Goal: Use online tool/utility: Utilize a website feature to perform a specific function

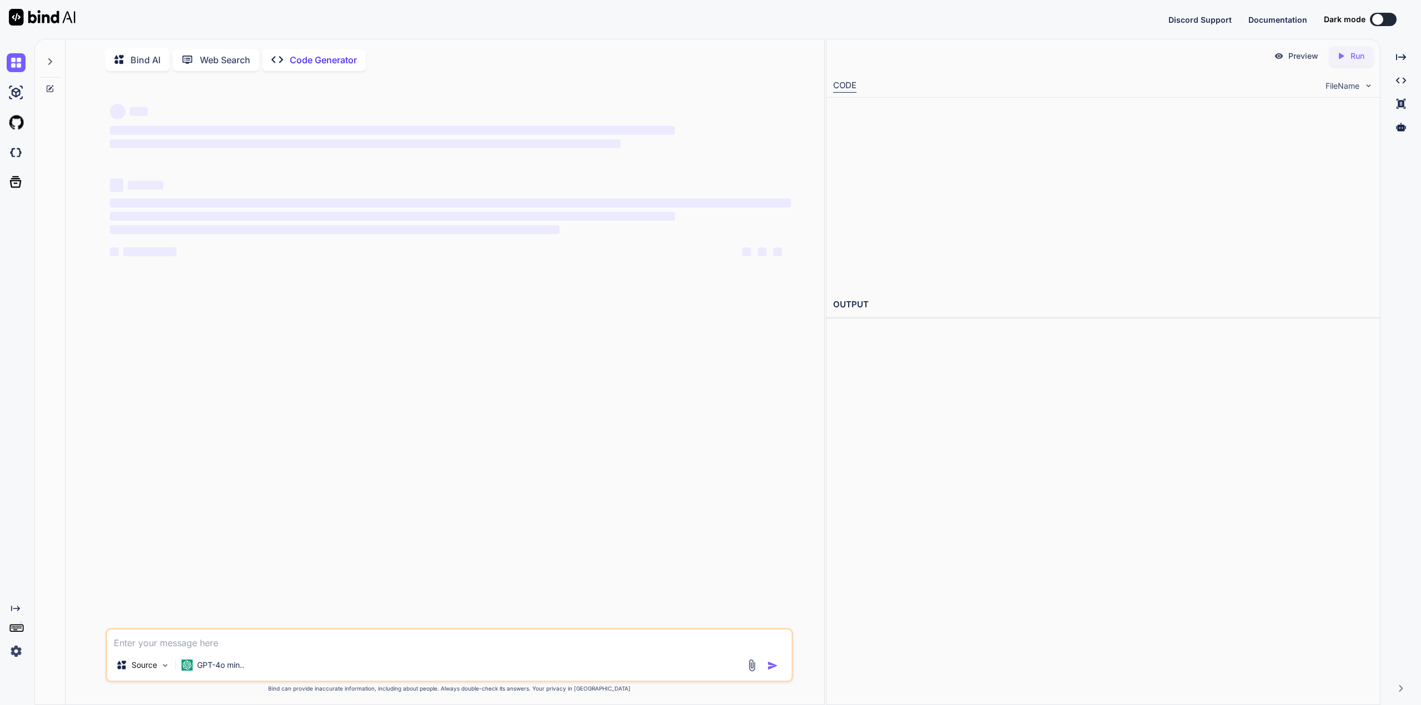
click at [140, 60] on p "Bind AI" at bounding box center [145, 59] width 30 height 13
click at [148, 61] on p "Bind AI" at bounding box center [145, 59] width 30 height 13
drag, startPoint x: 225, startPoint y: 639, endPoint x: 218, endPoint y: 635, distance: 7.7
click at [223, 639] on textarea at bounding box center [449, 640] width 684 height 20
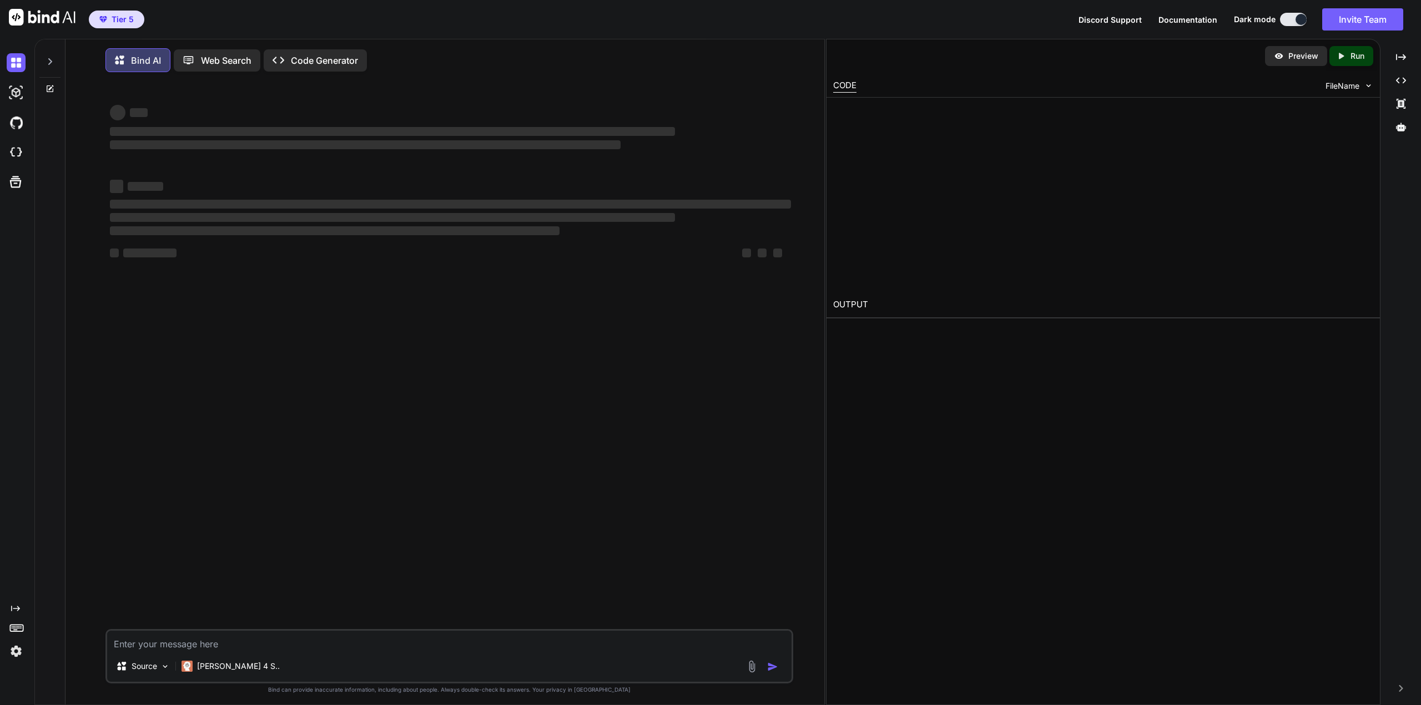
type textarea "x"
type textarea "r"
type textarea "x"
type textarea "re"
type textarea "x"
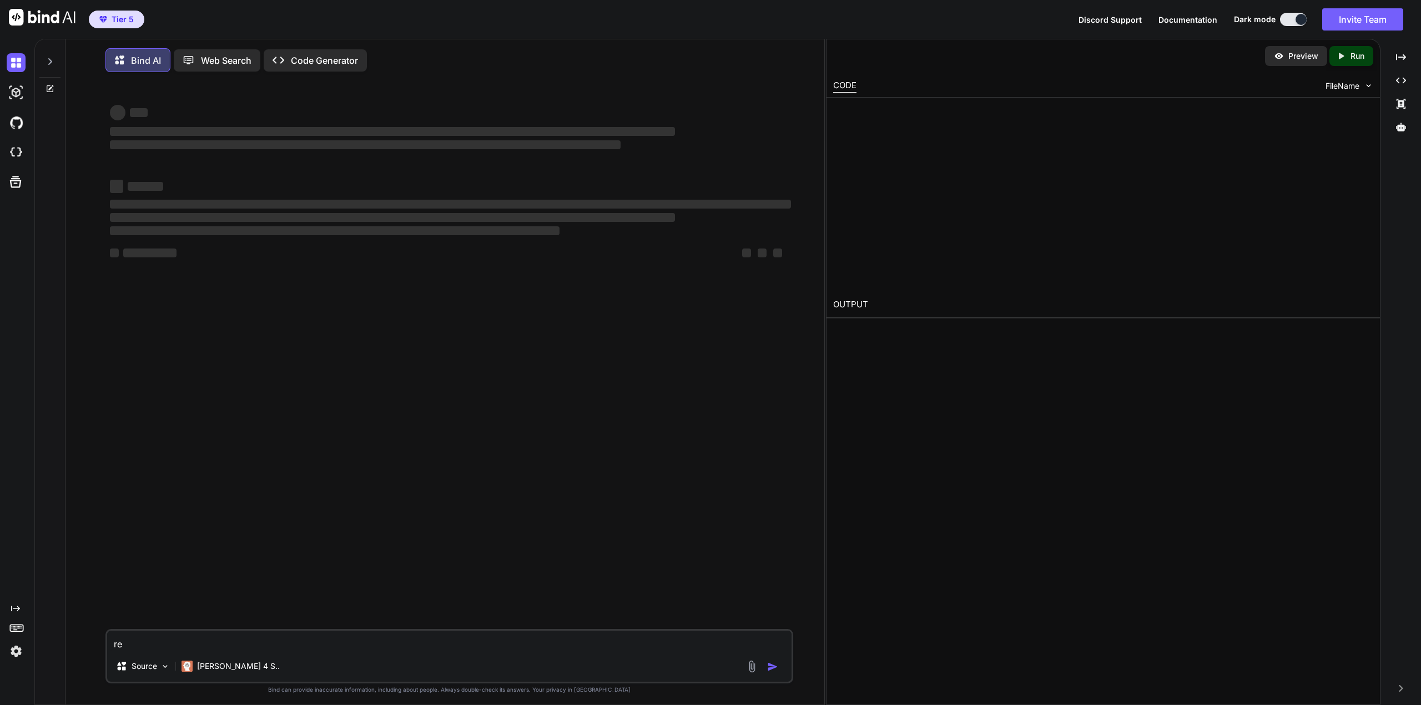
type textarea "rew"
type textarea "x"
type textarea "rewo"
type textarea "x"
type textarea "rewor"
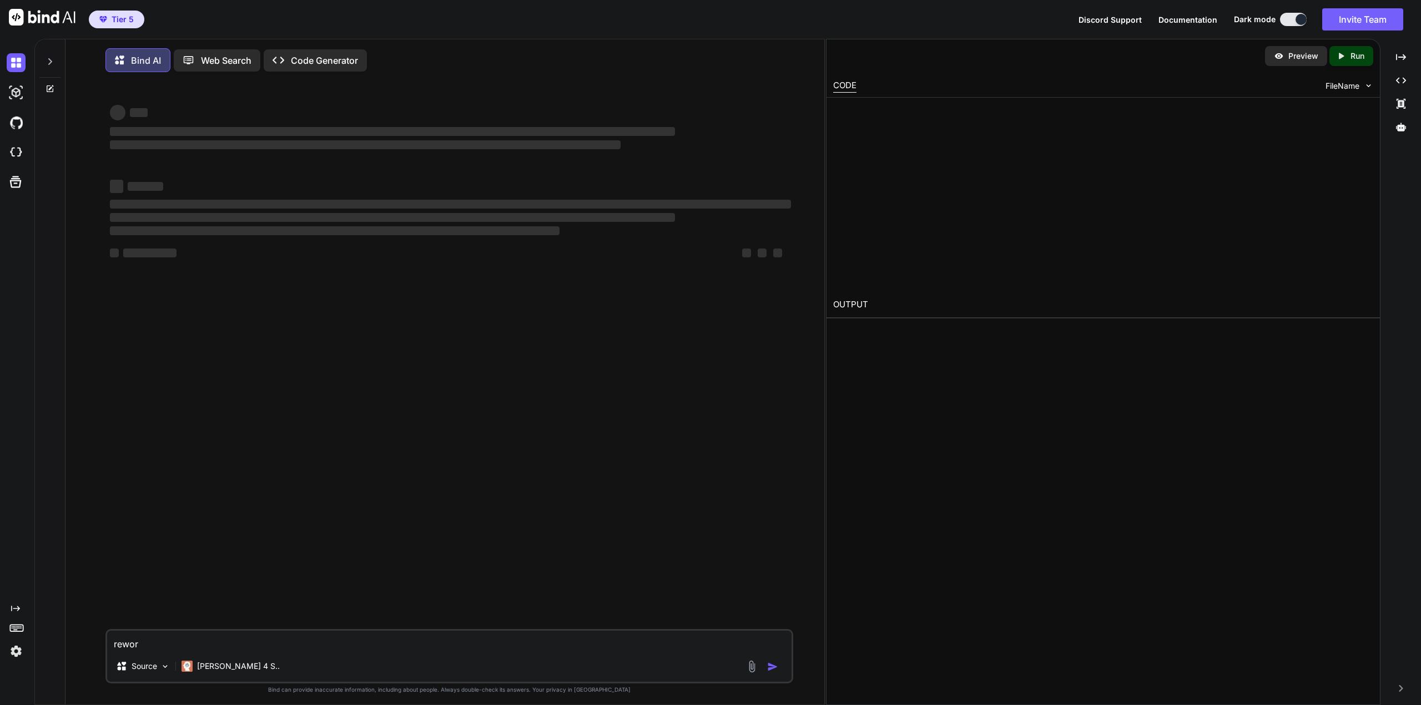
type textarea "x"
type textarea "reword"
type textarea "x"
type textarea "reword"
type textarea "x"
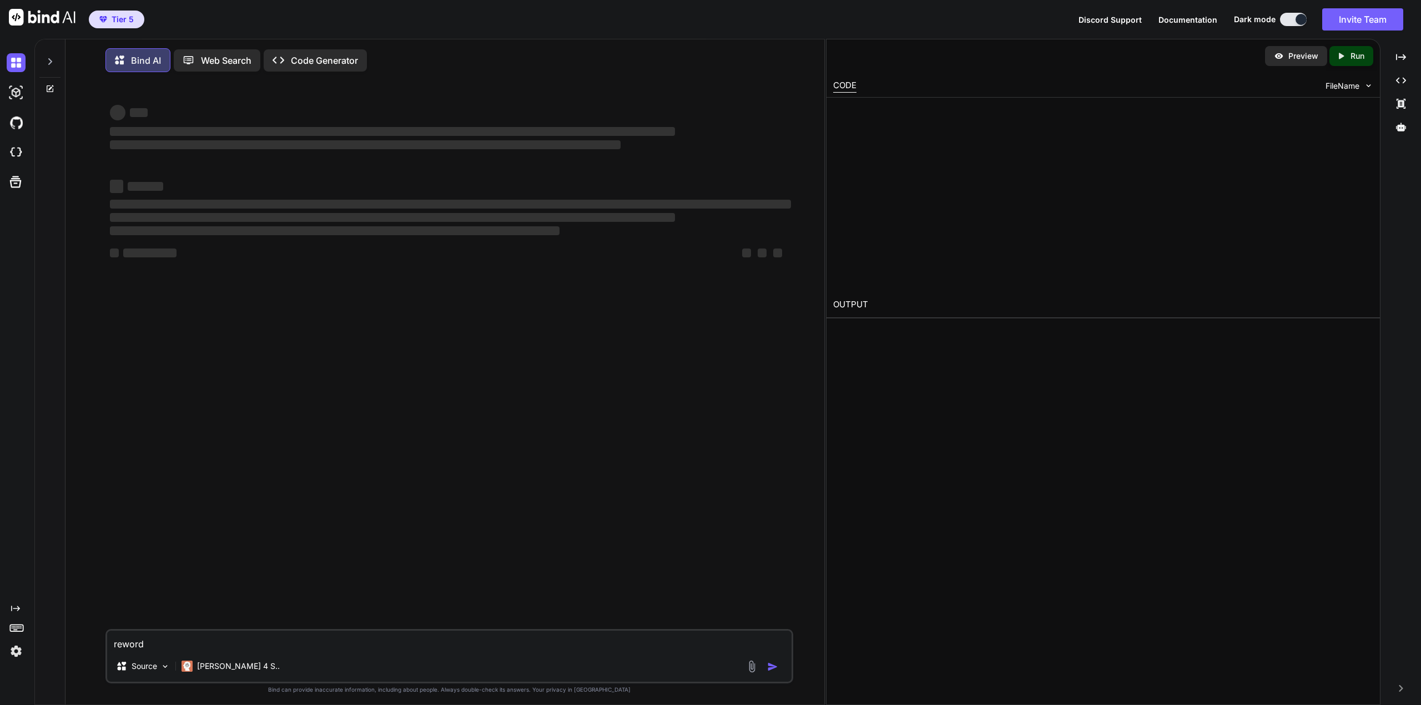
type textarea "reword t"
type textarea "x"
type textarea "reword th"
type textarea "x"
type textarea "reword thi"
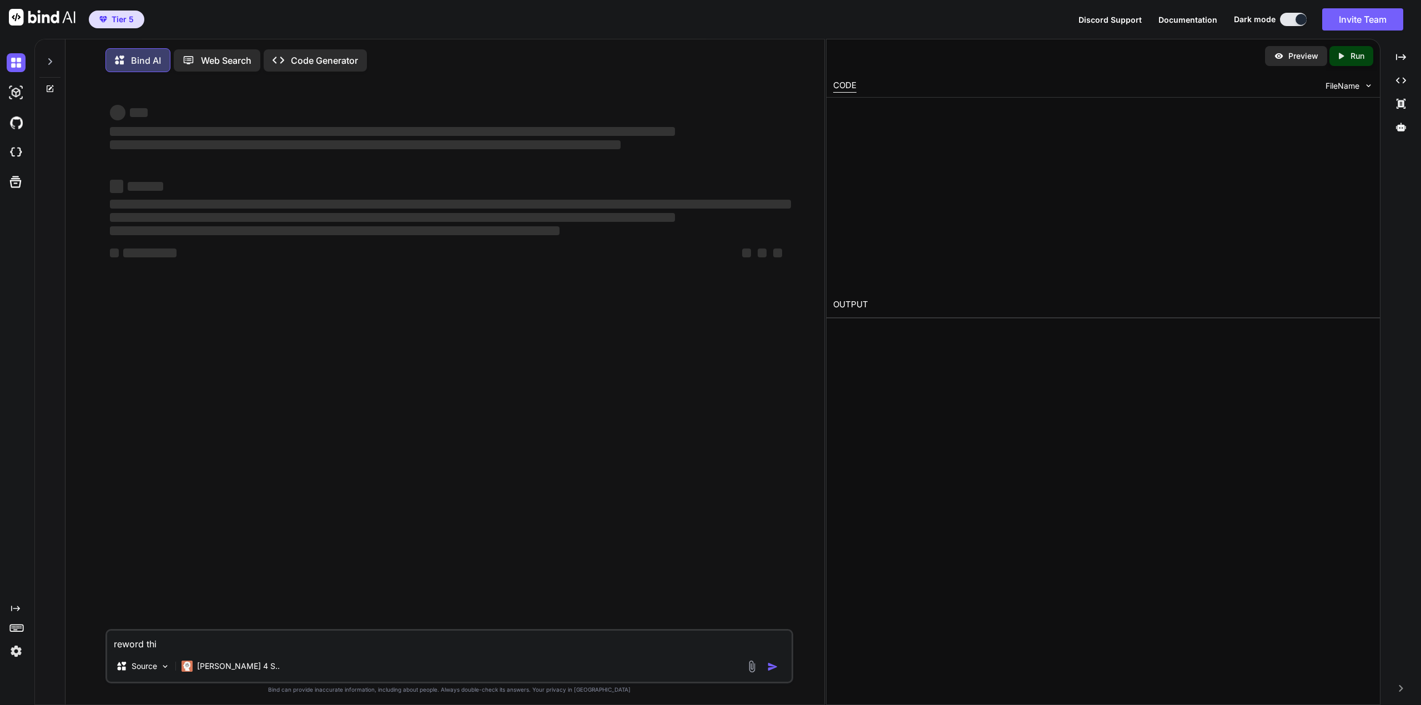
type textarea "x"
type textarea "reword this"
type textarea "x"
type textarea "reword this"
type textarea "x"
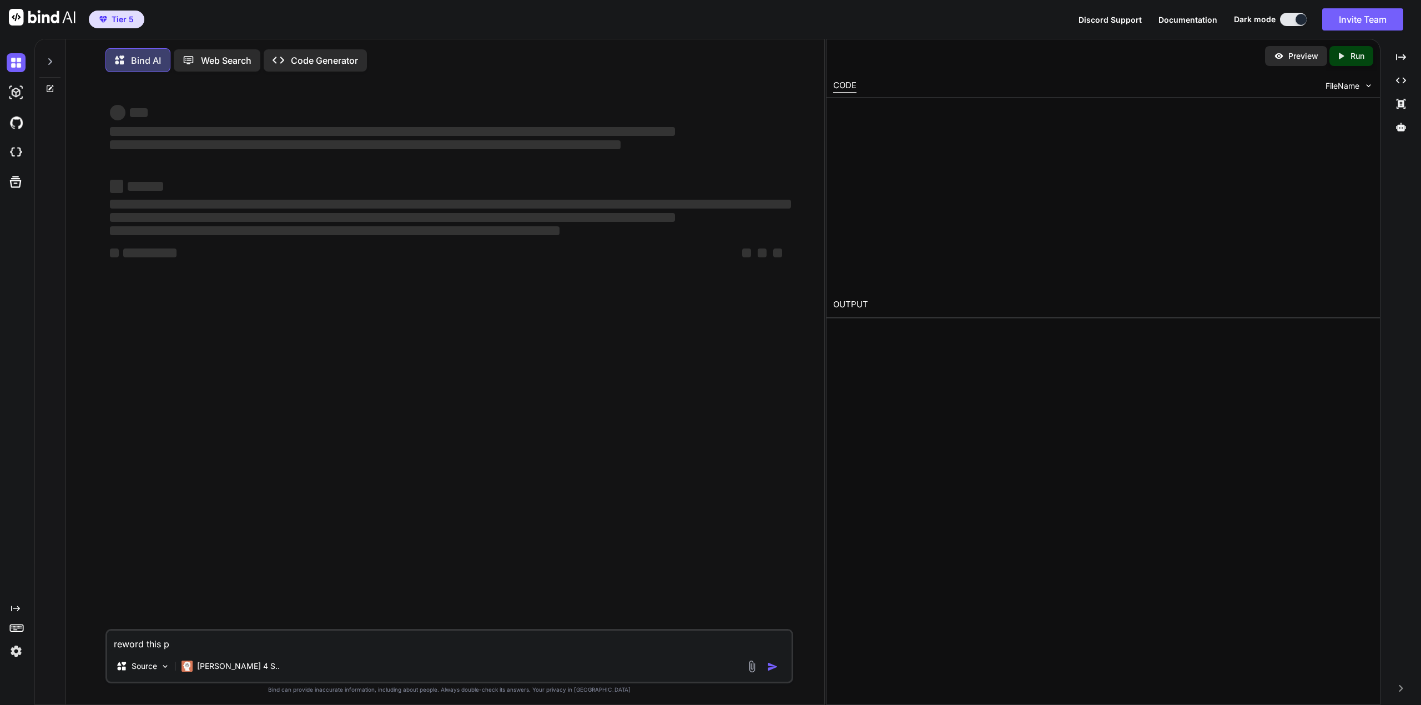
type textarea "reword this pr"
type textarea "x"
type textarea "reword this pro"
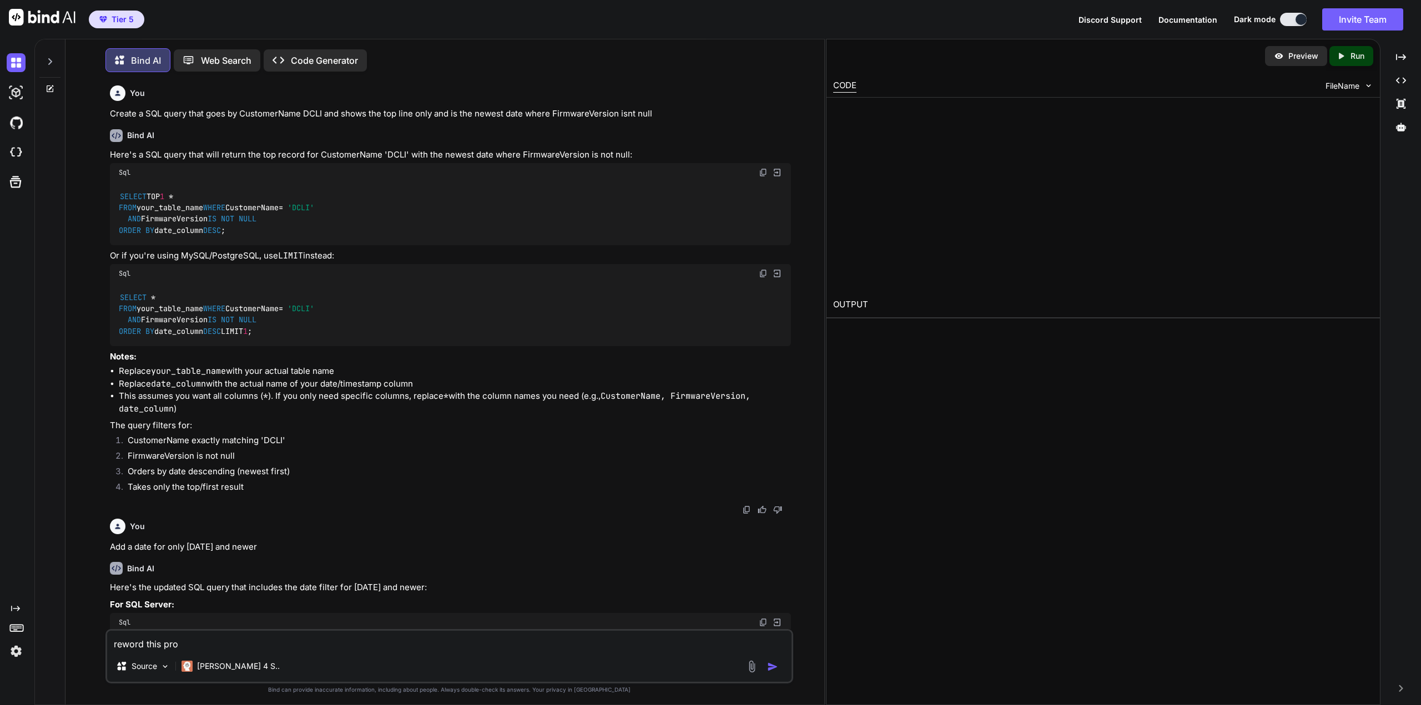
type textarea "x"
type textarea "reword this prof"
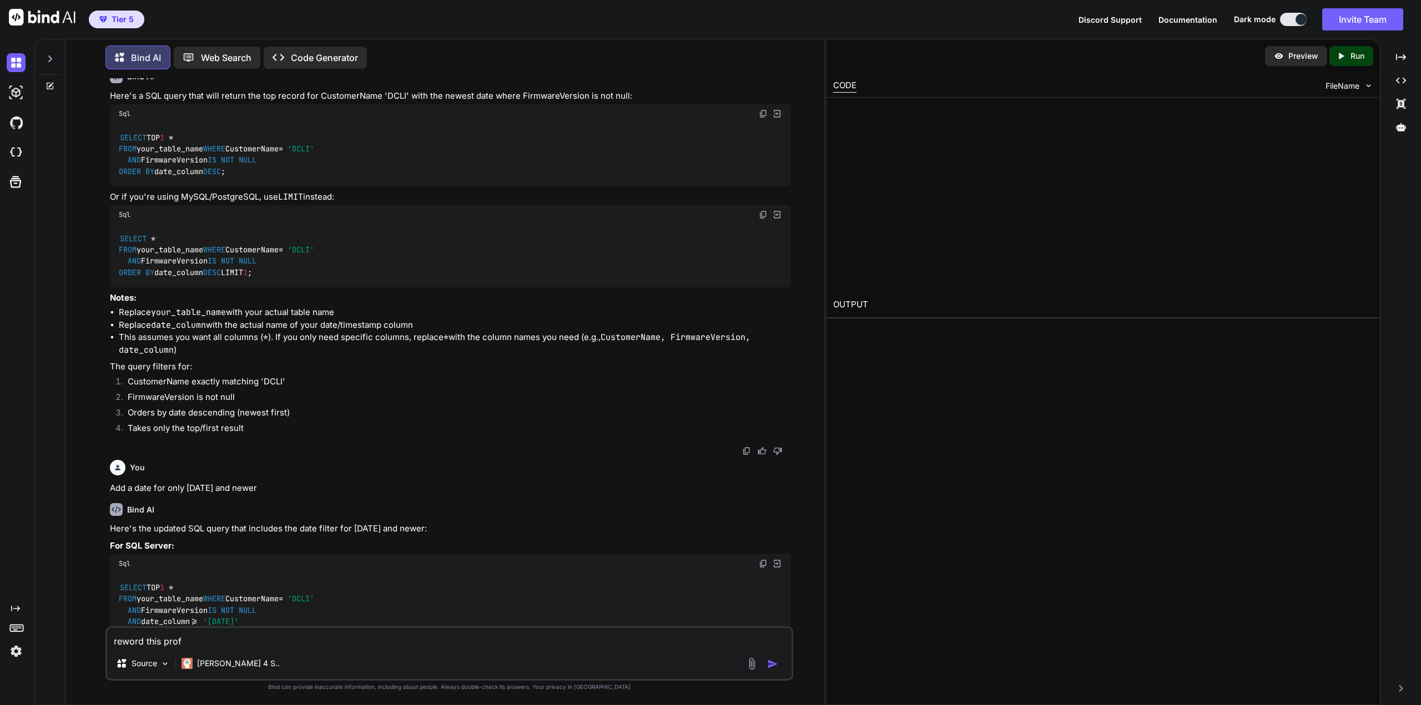
type textarea "x"
type textarea "reword this profe"
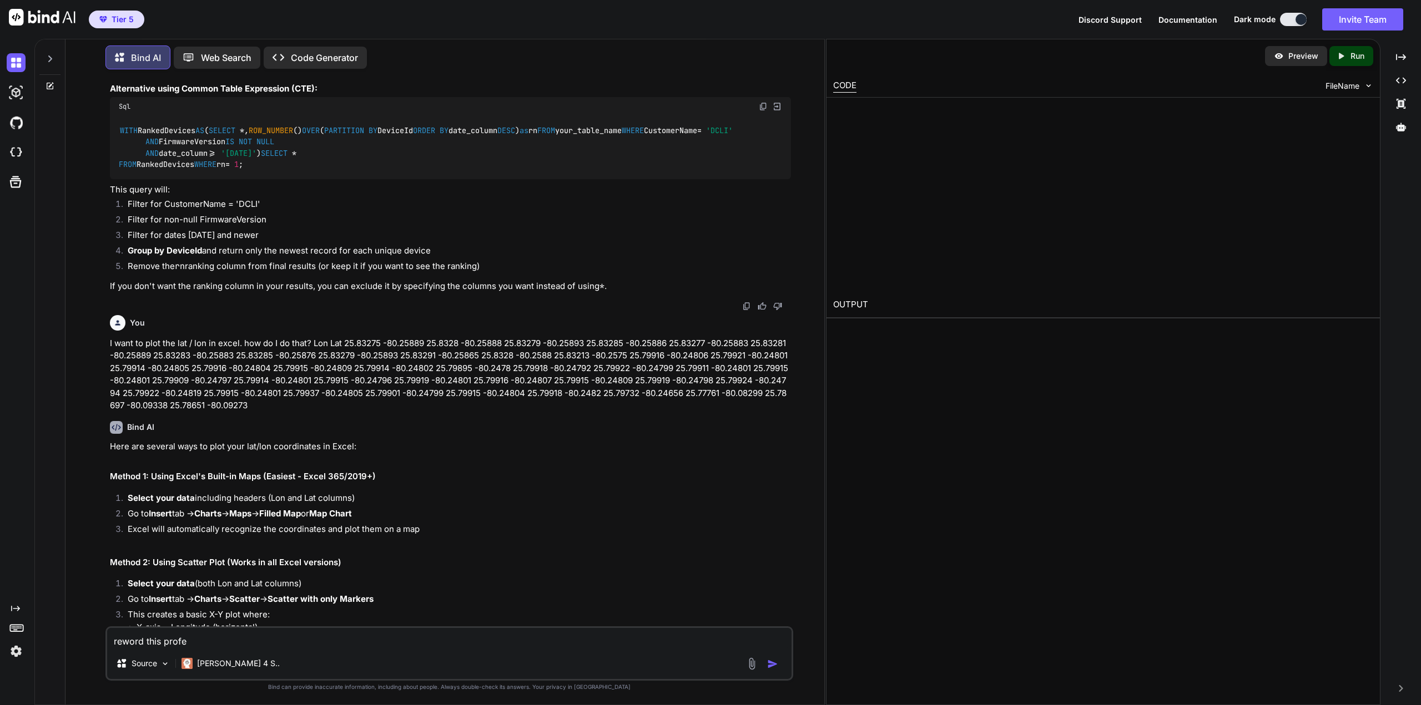
type textarea "x"
type textarea "reword this profes"
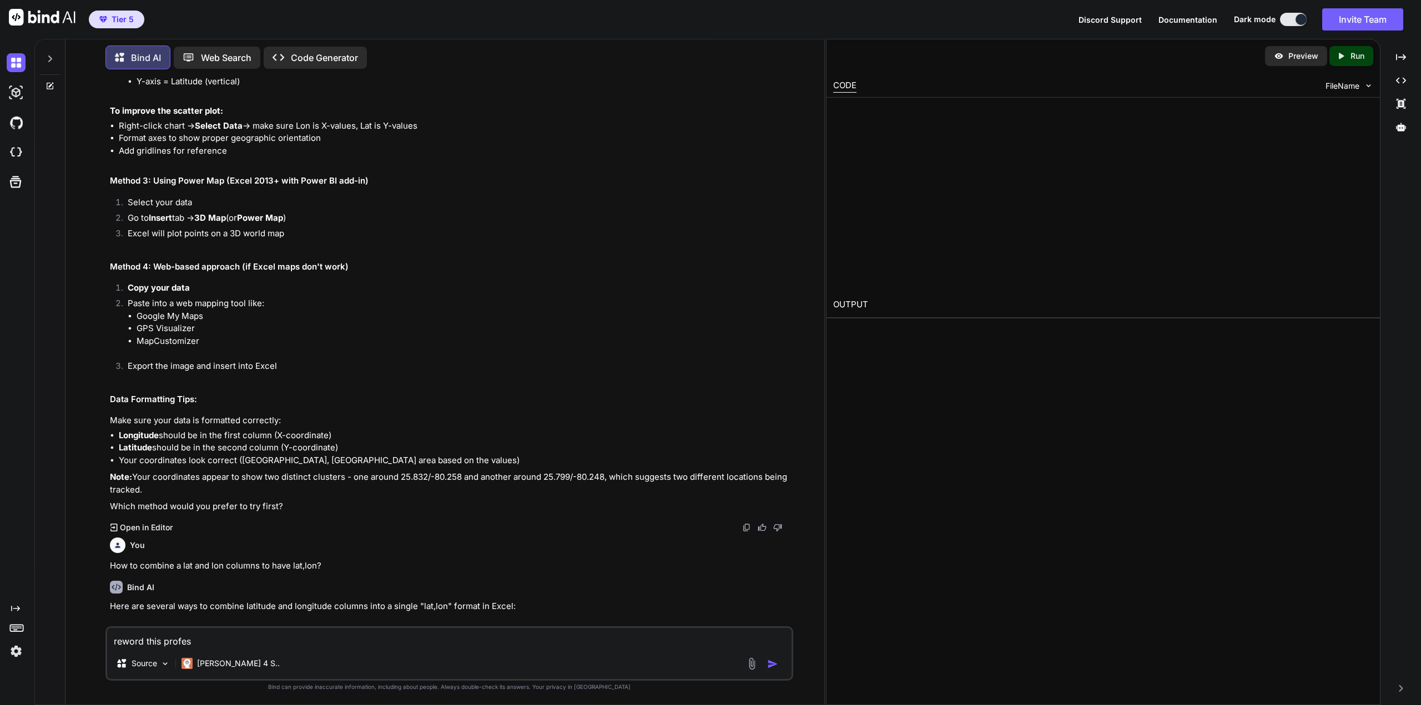
type textarea "x"
type textarea "reword this profess"
type textarea "x"
type textarea "reword this professi"
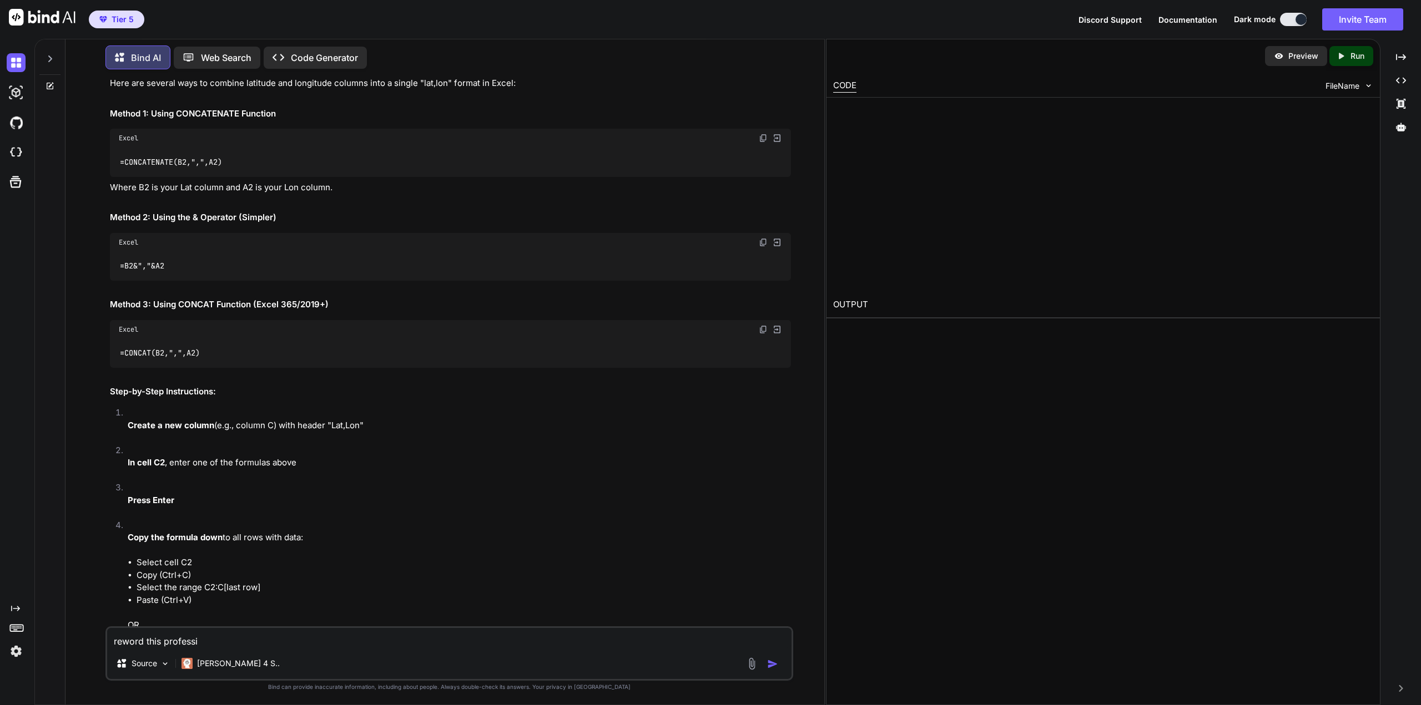
type textarea "x"
type textarea "reword this professio"
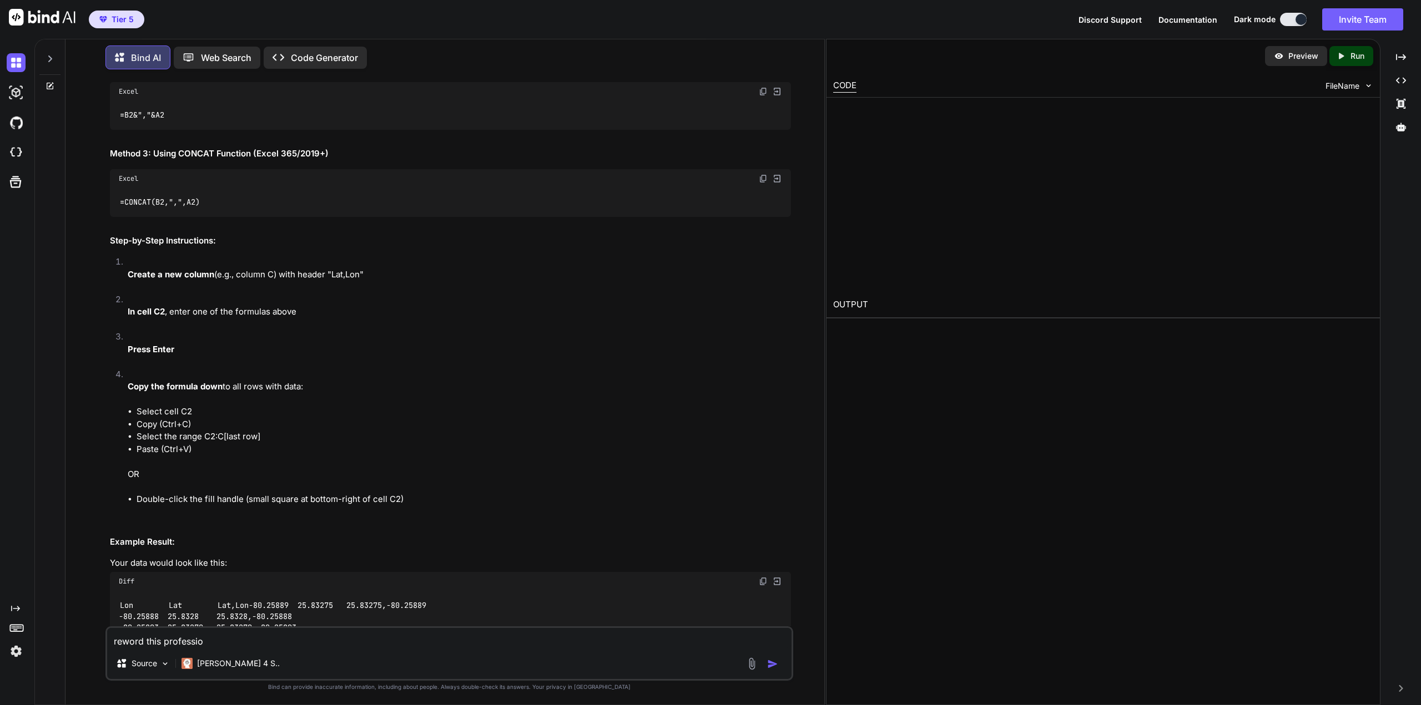
type textarea "x"
type textarea "reword this profession"
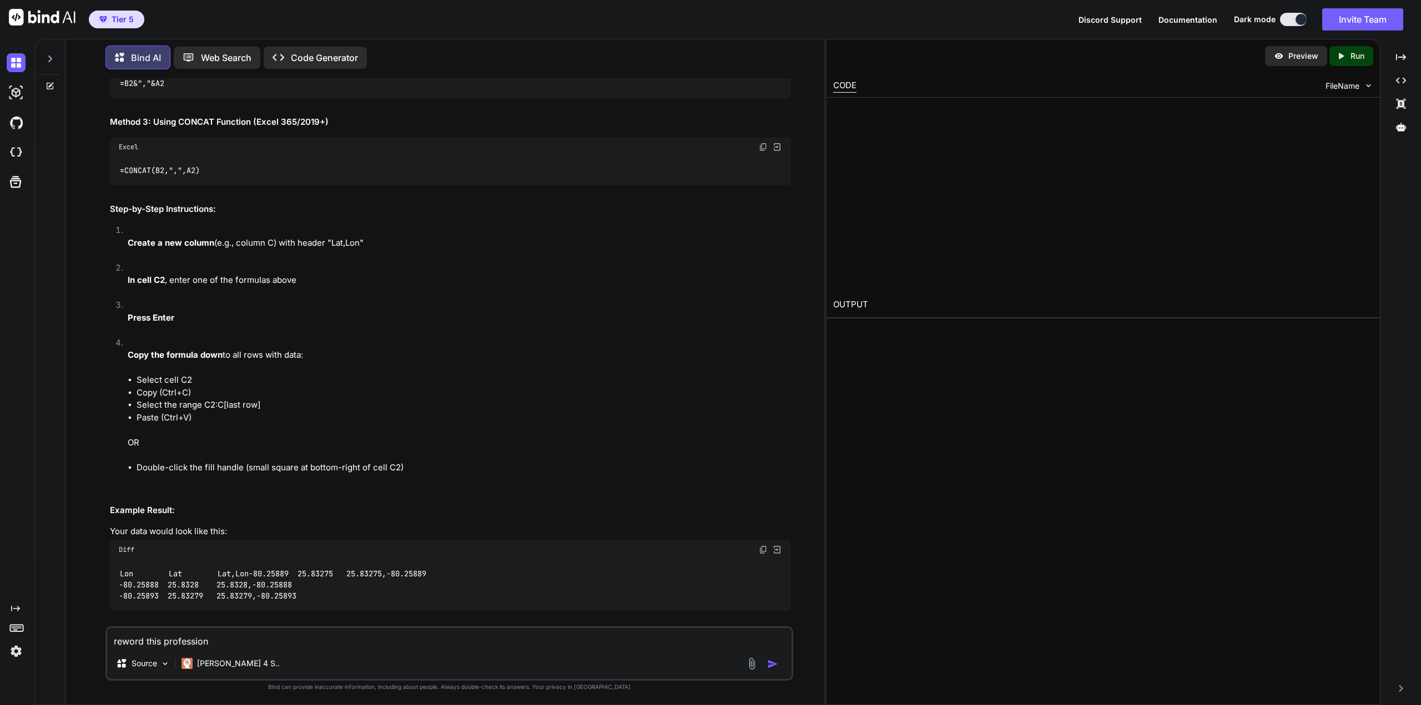
type textarea "x"
type textarea "reword this professiona"
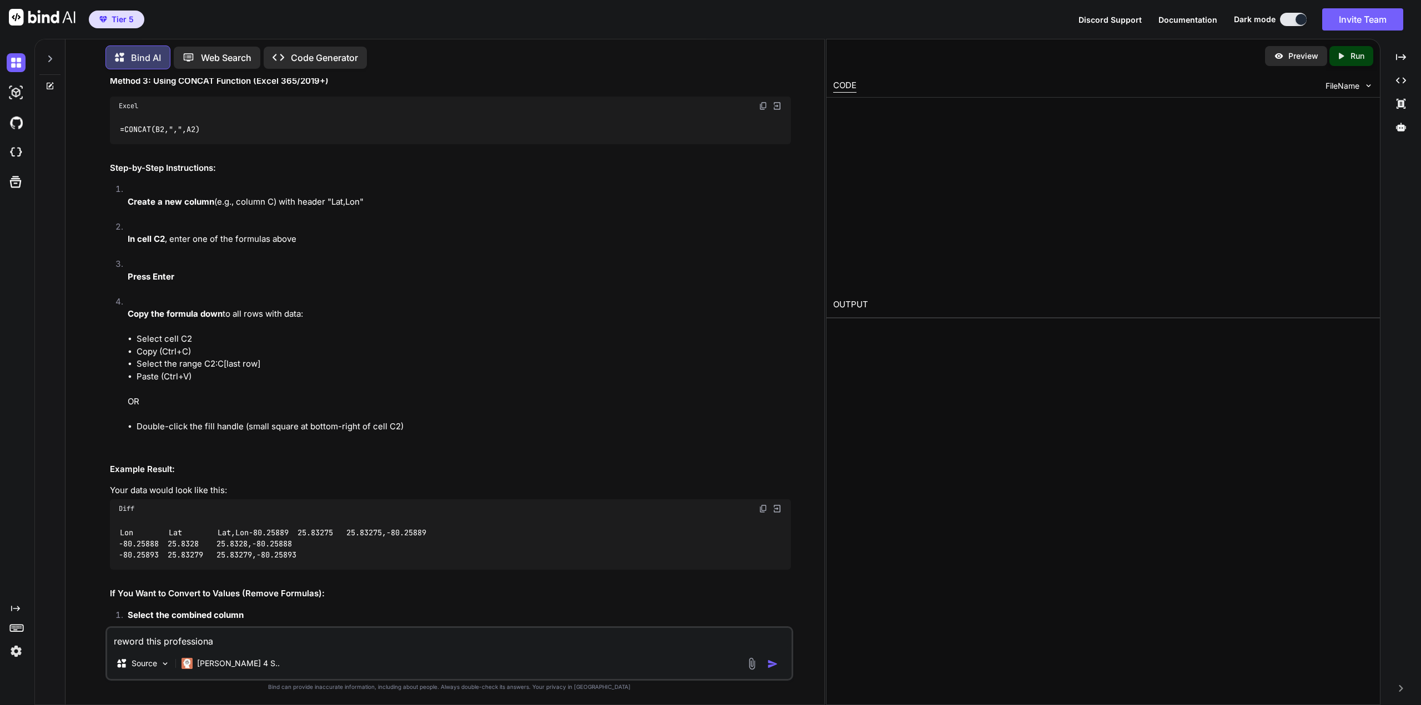
type textarea "x"
type textarea "reword this professional"
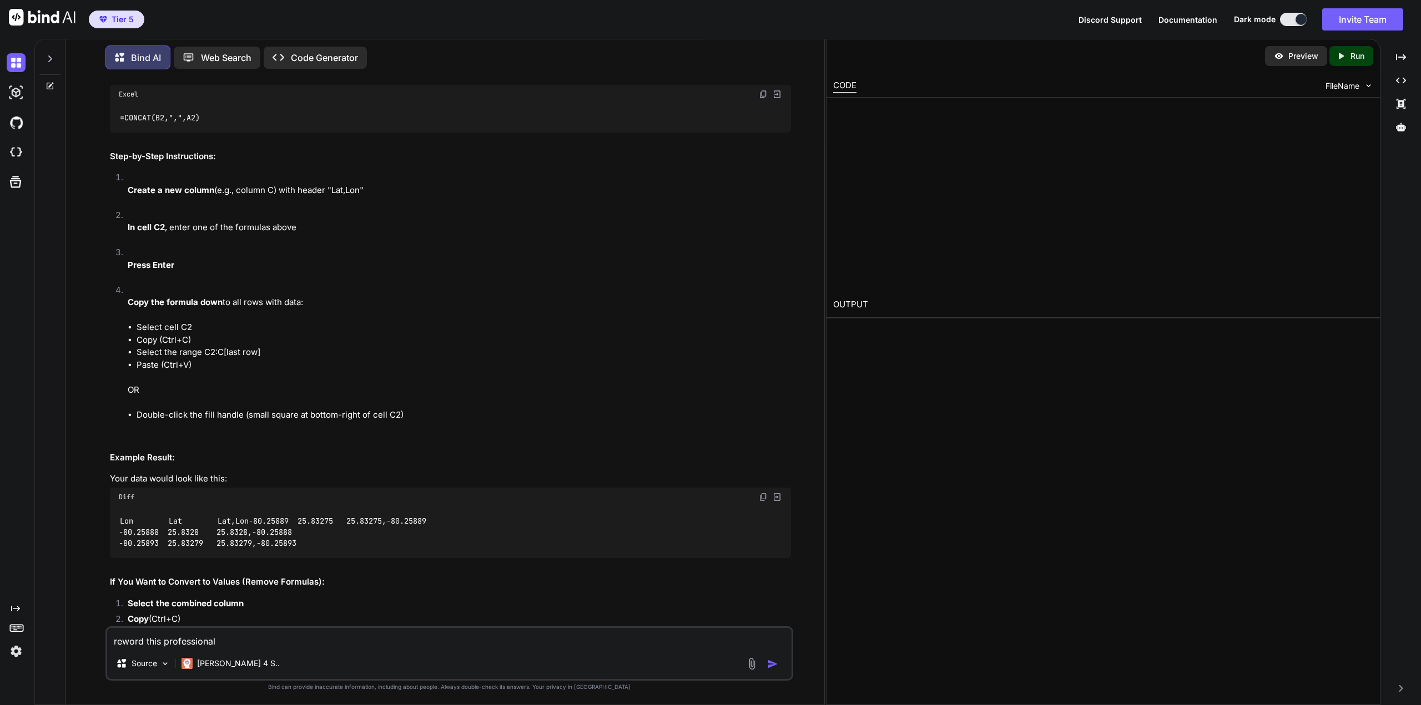
type textarea "x"
type textarea "reword this professionall"
type textarea "x"
type textarea "reword this professionally"
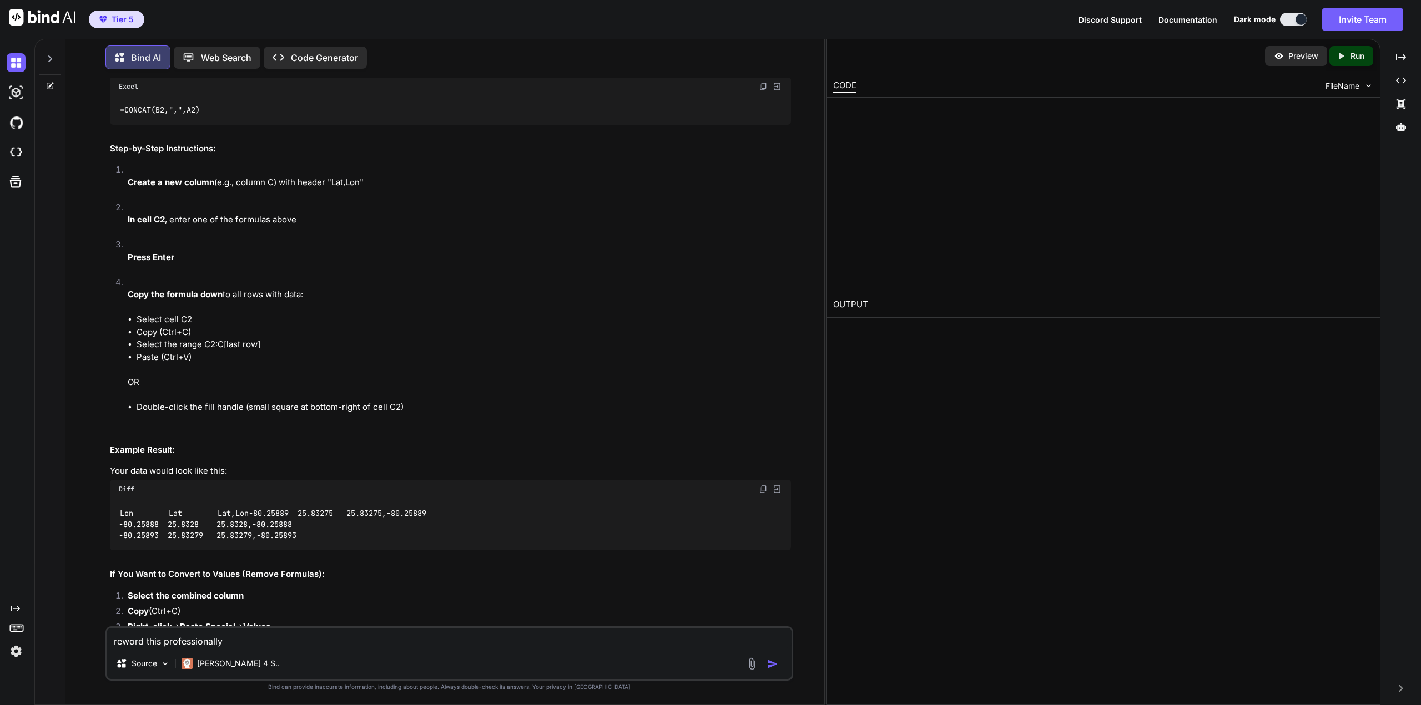
type textarea "x"
type textarea "reword this professionally"
click at [54, 82] on div at bounding box center [50, 86] width 30 height 9
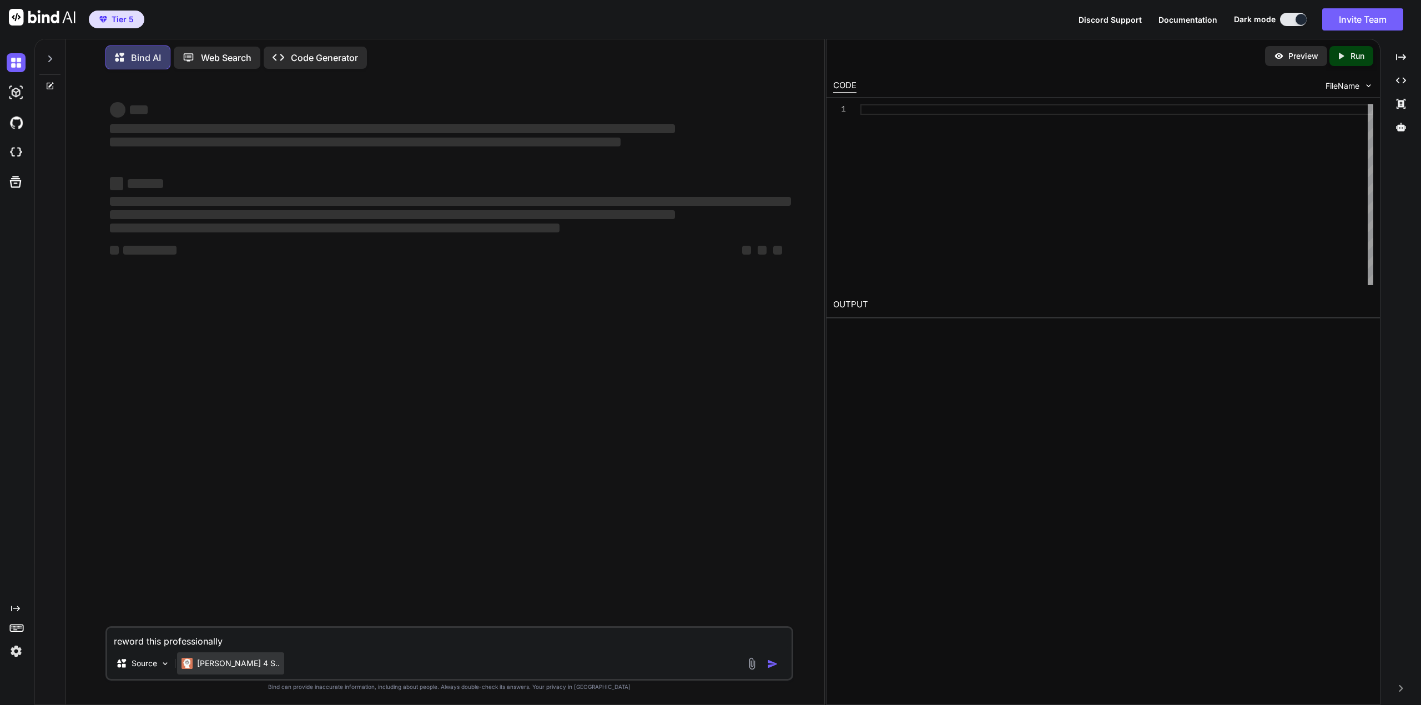
click at [209, 667] on p "[PERSON_NAME] 4 S.." at bounding box center [238, 663] width 83 height 11
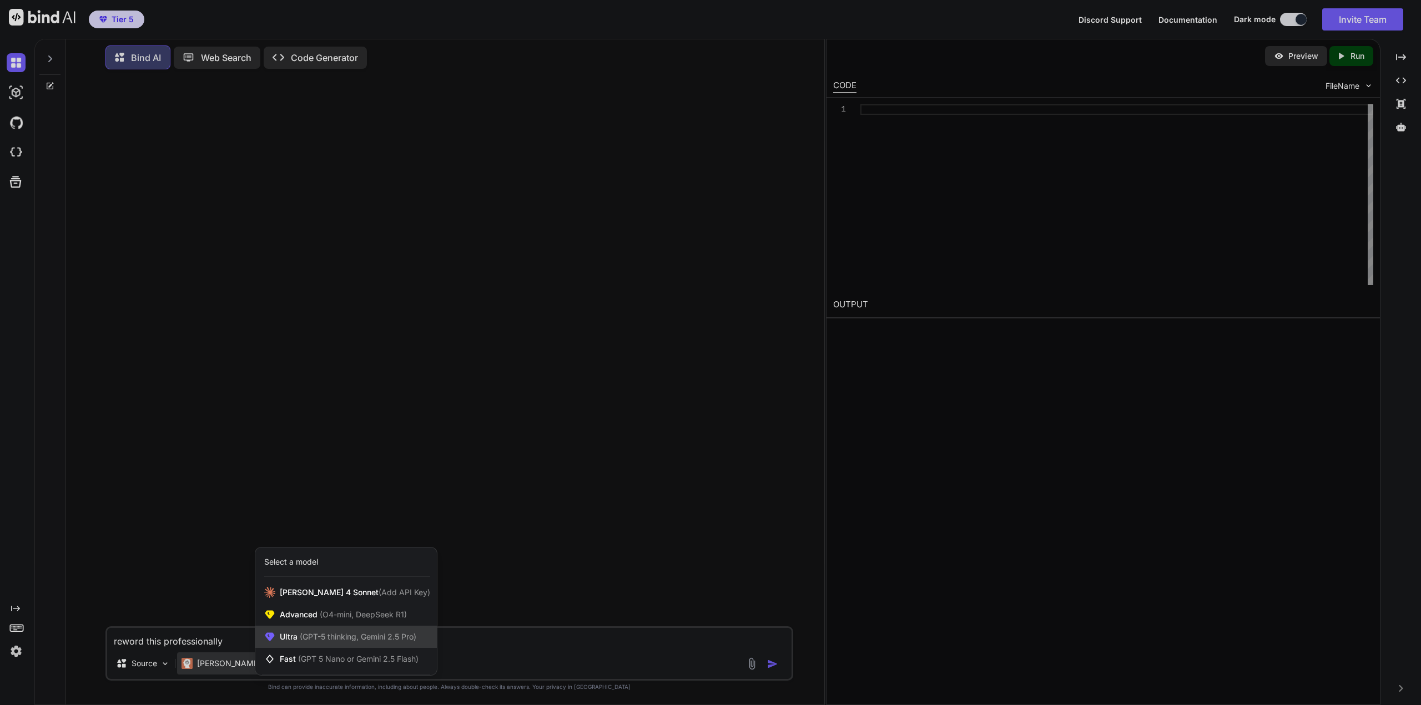
click at [304, 639] on span "(GPT-5 thinking, Gemini 2.5 Pro)" at bounding box center [356, 636] width 119 height 9
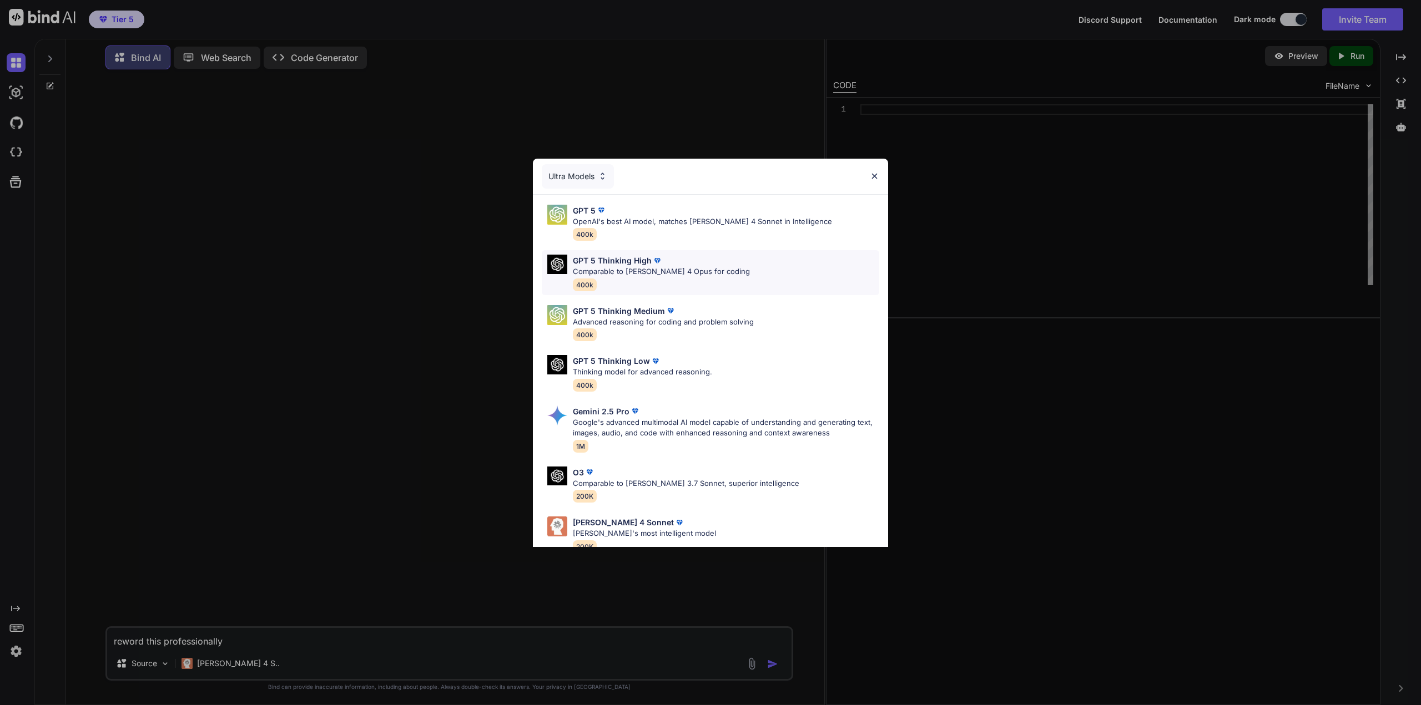
click at [645, 268] on p "Comparable to [PERSON_NAME] 4 Opus for coding" at bounding box center [661, 271] width 177 height 11
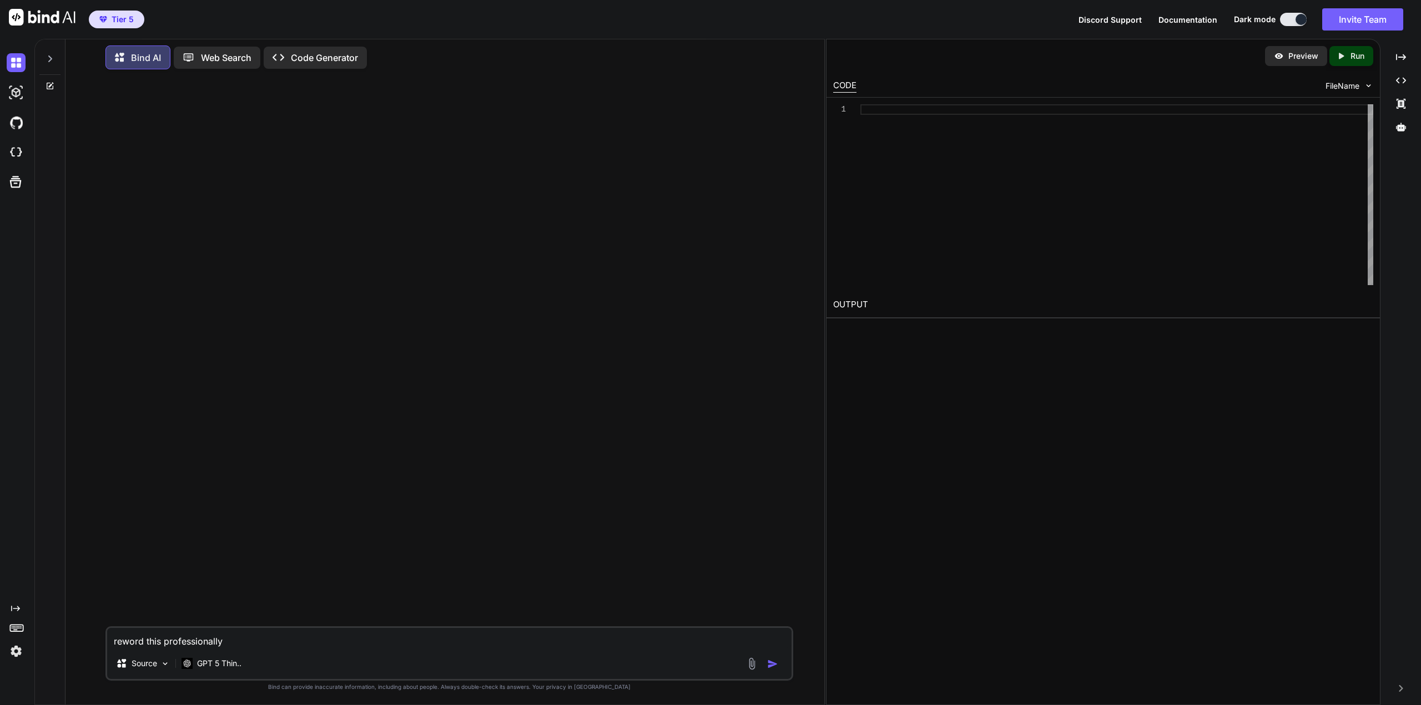
click at [310, 639] on textarea "reword this professionally" at bounding box center [449, 638] width 684 height 20
type textarea "x"
type textarea "reword this professionally."
type textarea "x"
type textarea "reword this professionally."
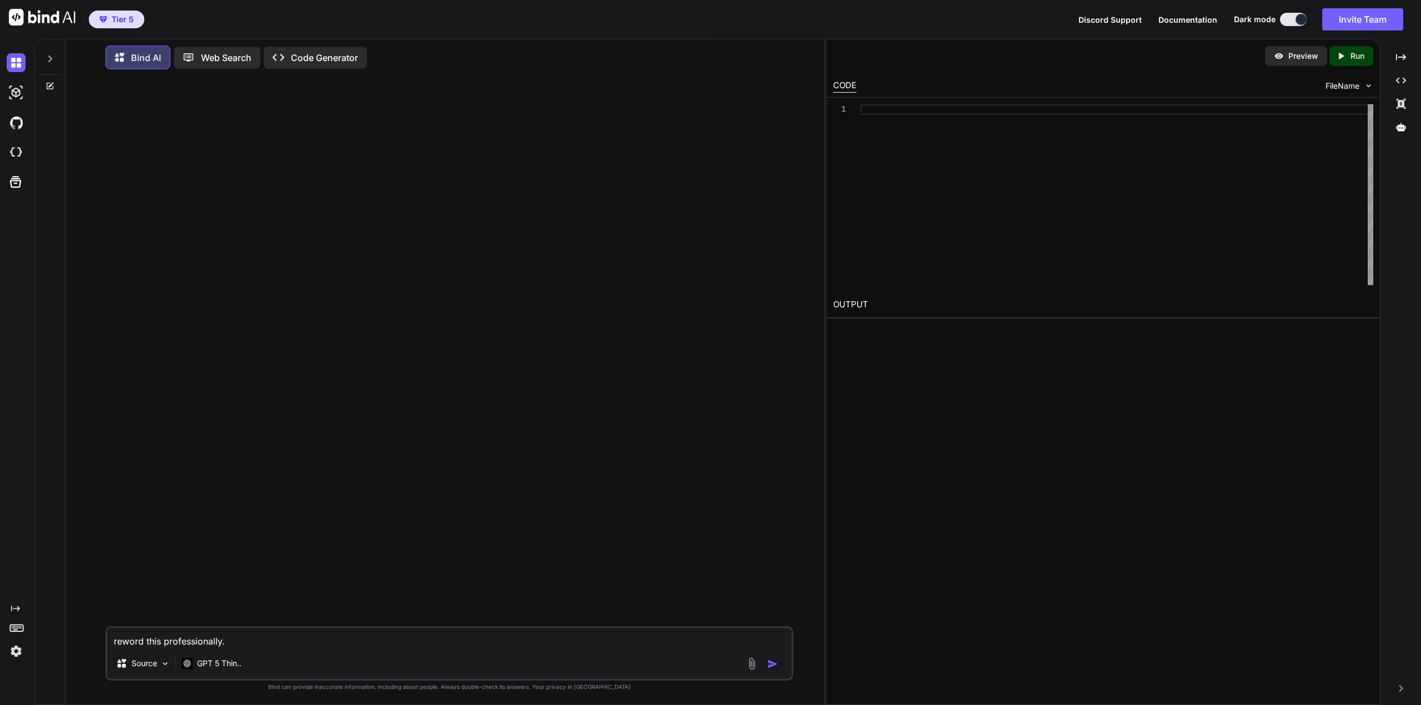
paste textarea "[PERSON_NAME], thank you for reaching out and for your patience. I apologize fo…"
type textarea "x"
type textarea "reword this professionally. [PERSON_NAME], thank you for reaching out and for y…"
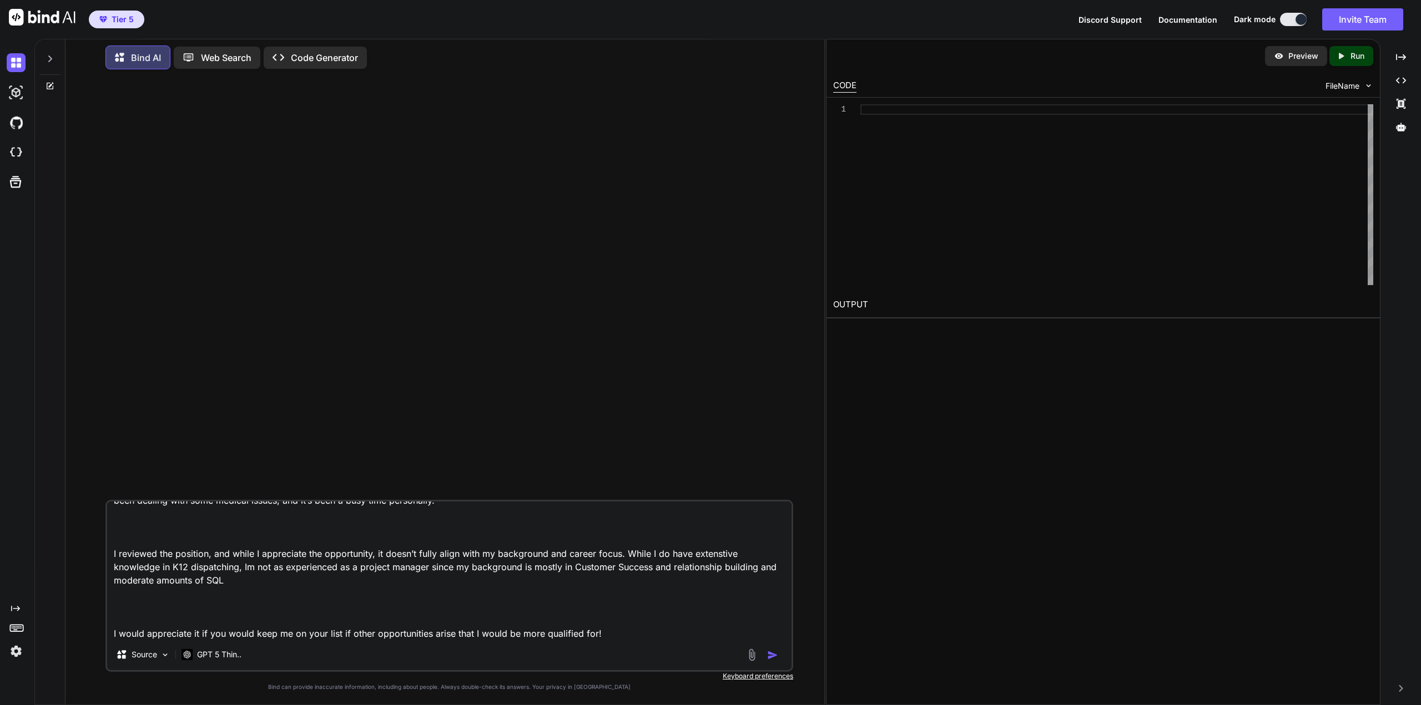
type textarea "x"
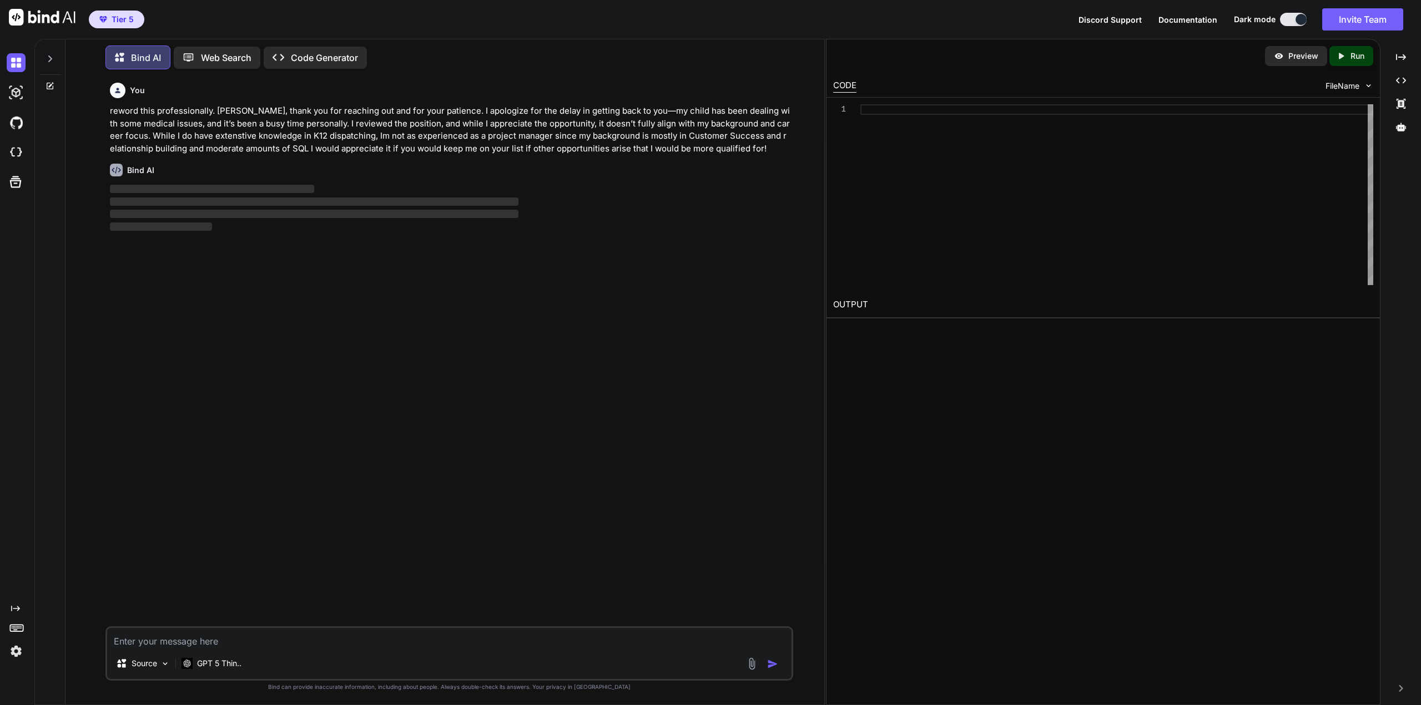
scroll to position [6, 0]
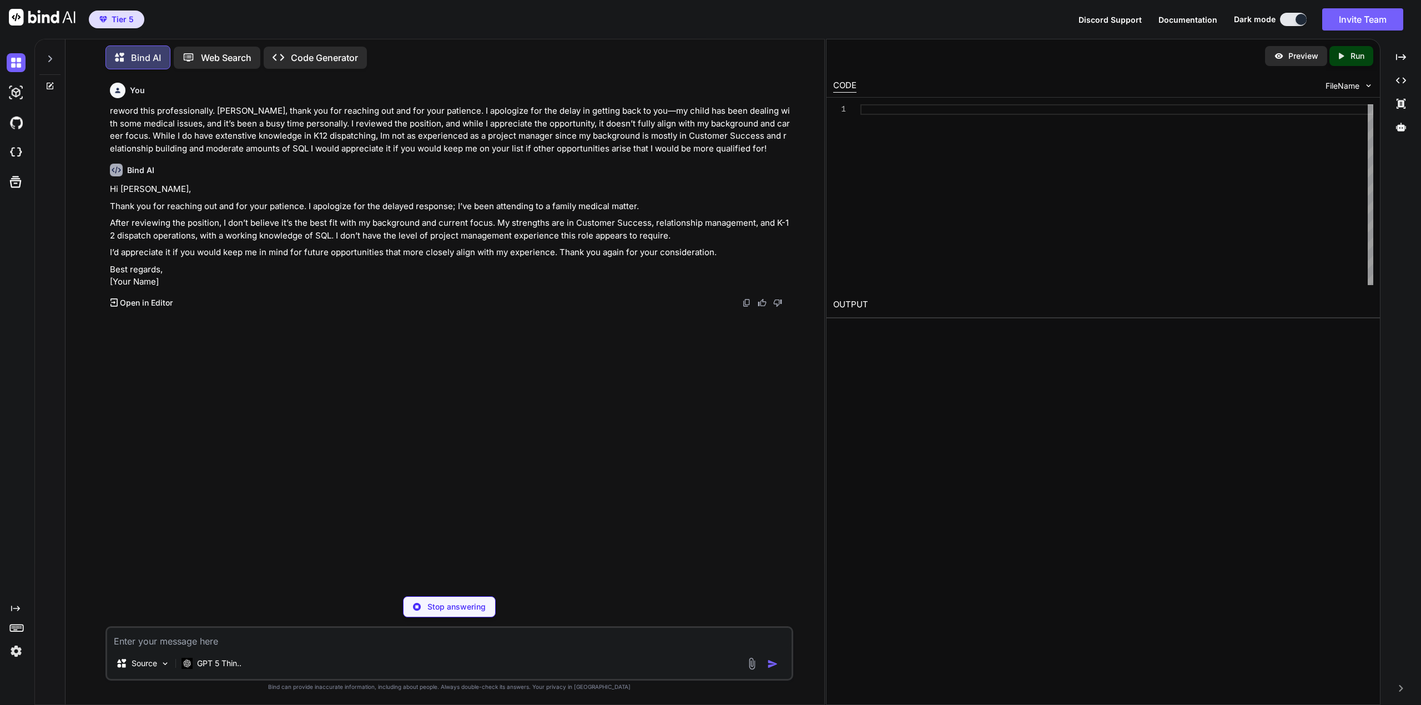
type textarea "x"
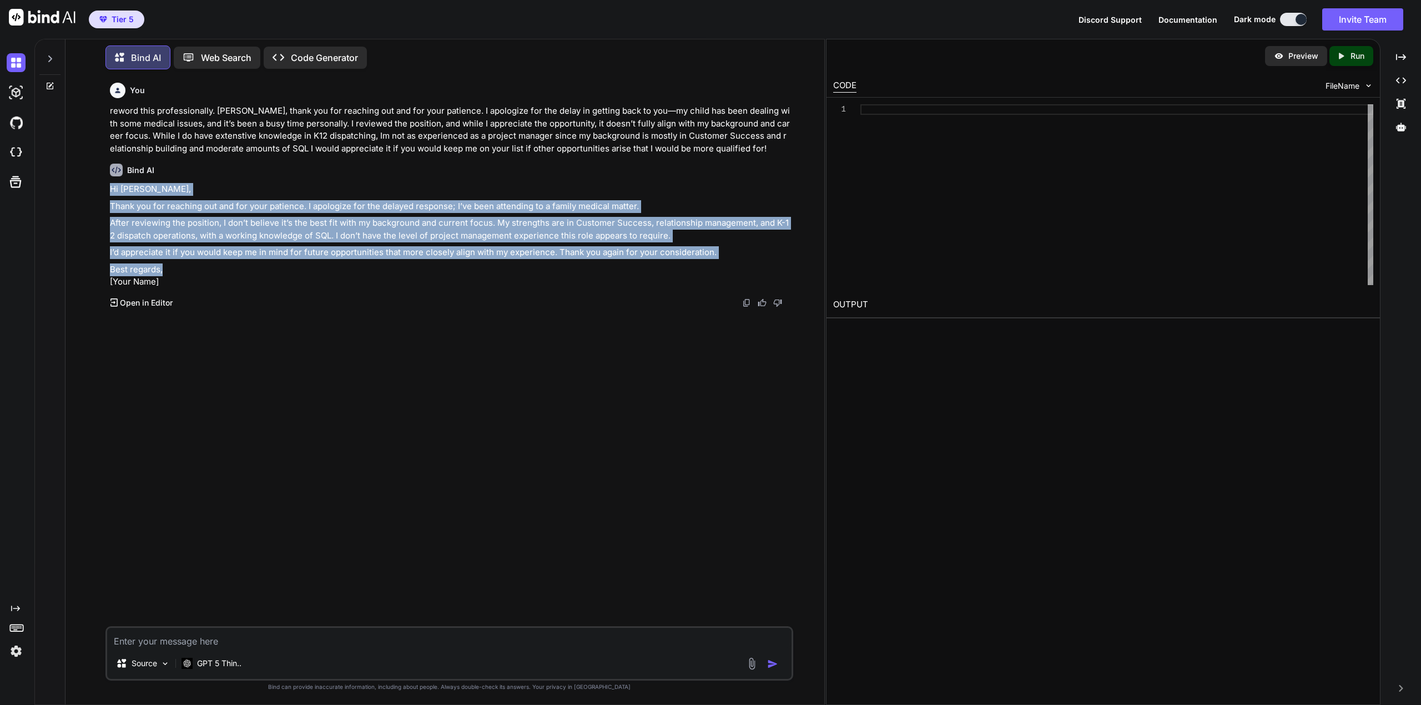
drag, startPoint x: 110, startPoint y: 188, endPoint x: 253, endPoint y: 259, distance: 158.6
click at [457, 265] on div "Hi [PERSON_NAME], Thank you for reaching out and for your patience. I apologize…" at bounding box center [450, 235] width 681 height 105
click at [161, 255] on p "I’d appreciate it if you would keep me in mind for future opportunities that mo…" at bounding box center [450, 252] width 681 height 13
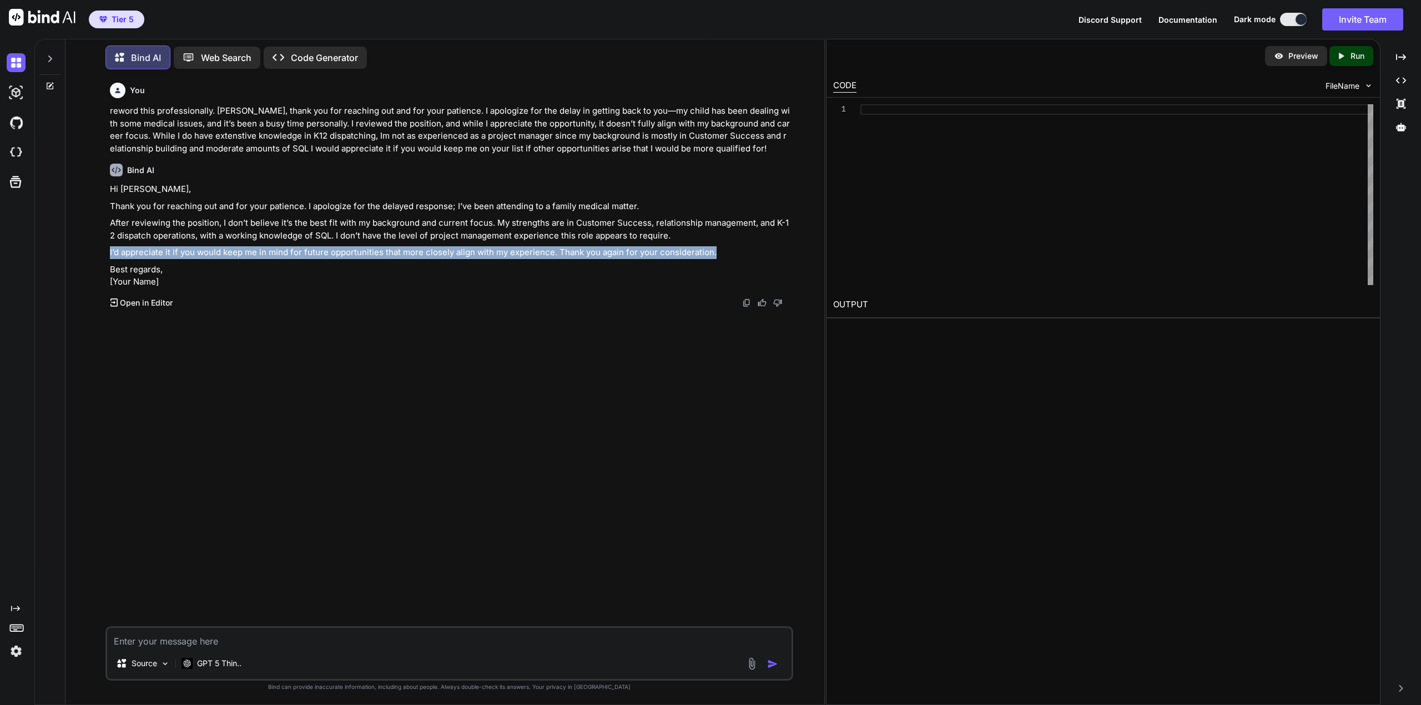
drag, startPoint x: 111, startPoint y: 253, endPoint x: 711, endPoint y: 251, distance: 600.5
click at [711, 251] on p "I’d appreciate it if you would keep me in mind for future opportunities that mo…" at bounding box center [450, 252] width 681 height 13
copy p "I’d appreciate it if you would keep me in mind for future opportunities that mo…"
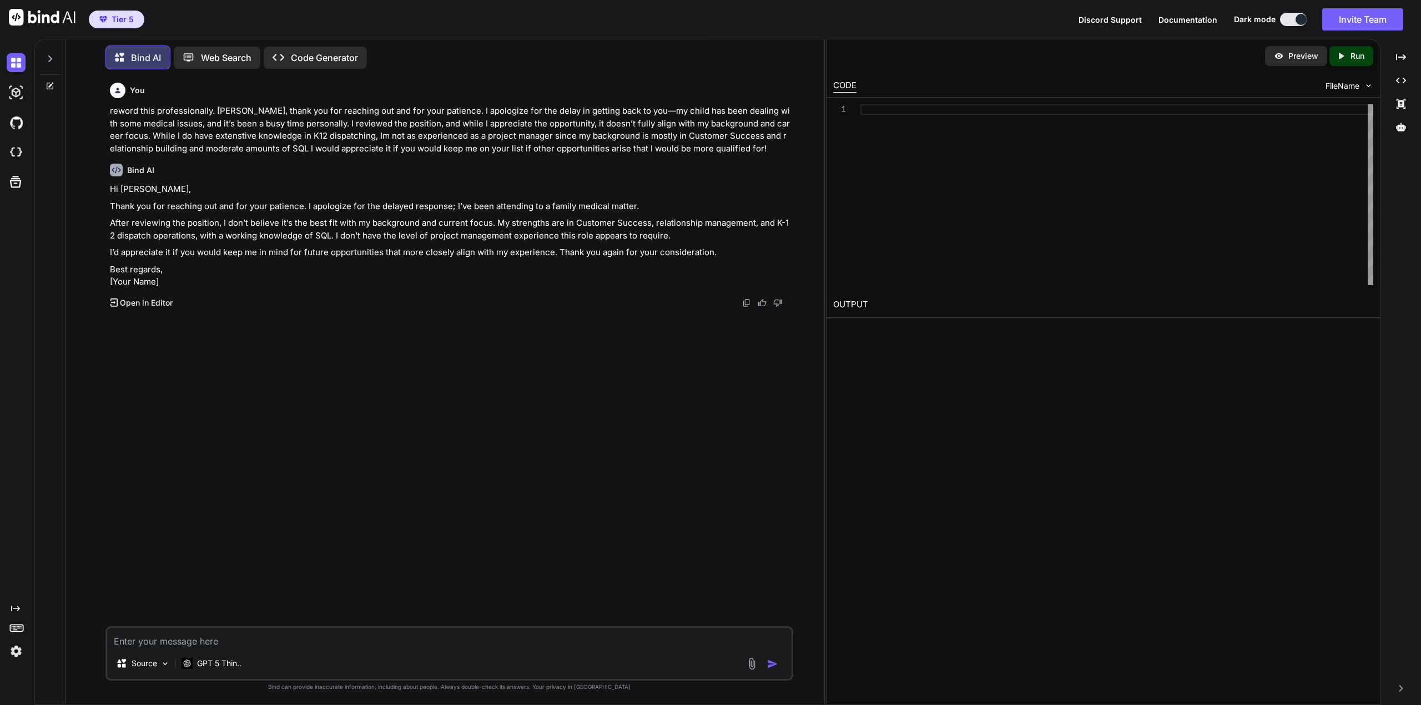
click at [692, 233] on p "After reviewing the position, I don’t believe it’s the best fit with my backgro…" at bounding box center [450, 229] width 681 height 25
